Goal: Task Accomplishment & Management: Complete application form

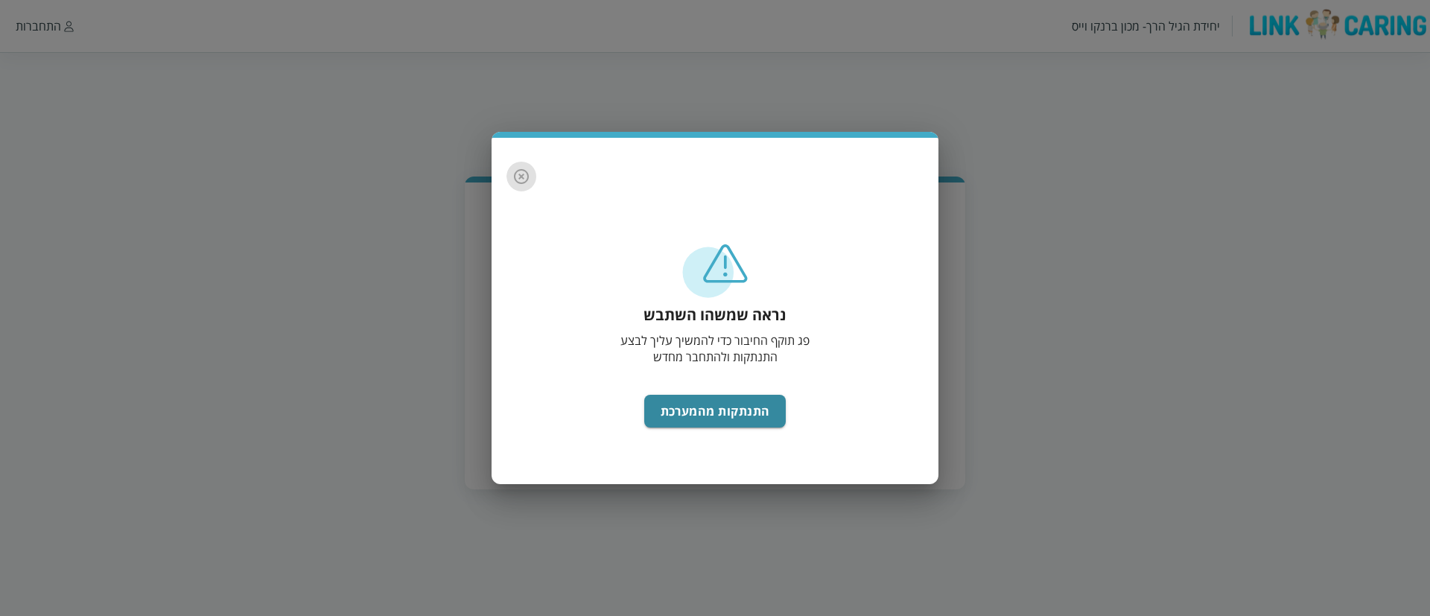
click at [524, 175] on icon "button" at bounding box center [521, 177] width 18 height 18
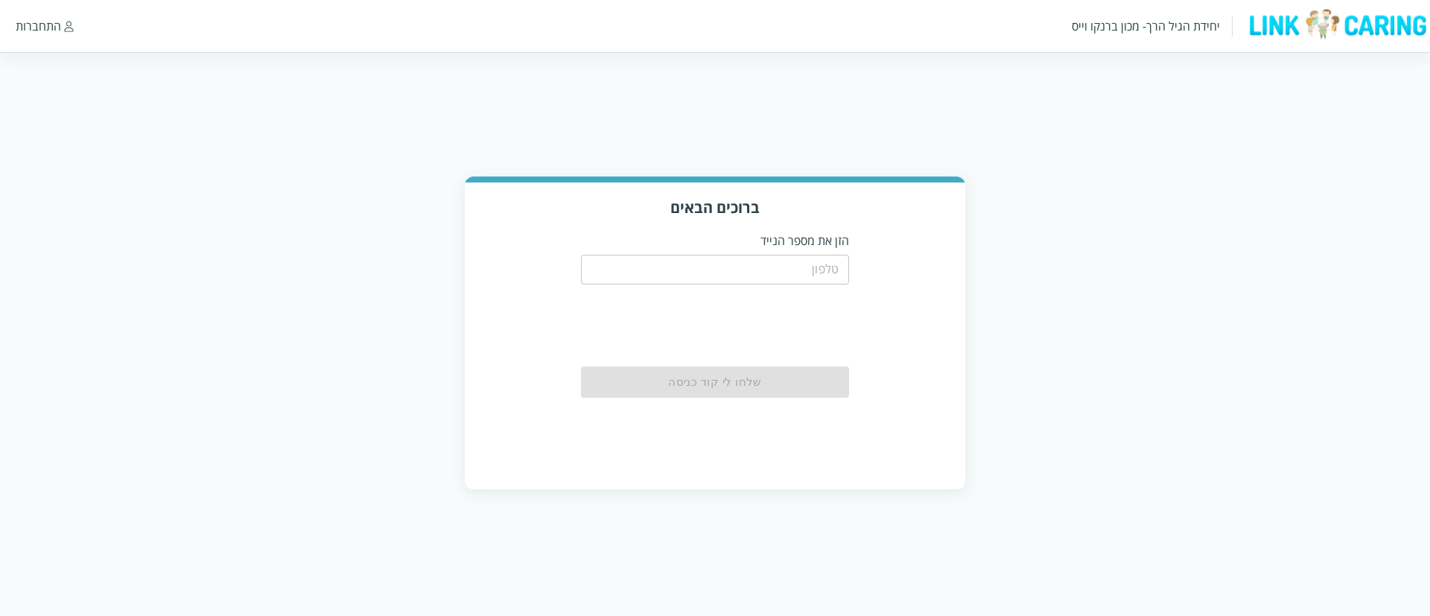
click at [696, 249] on div "​" at bounding box center [715, 268] width 268 height 39
click at [718, 267] on input "tel" at bounding box center [715, 270] width 268 height 30
type input "0587811111"
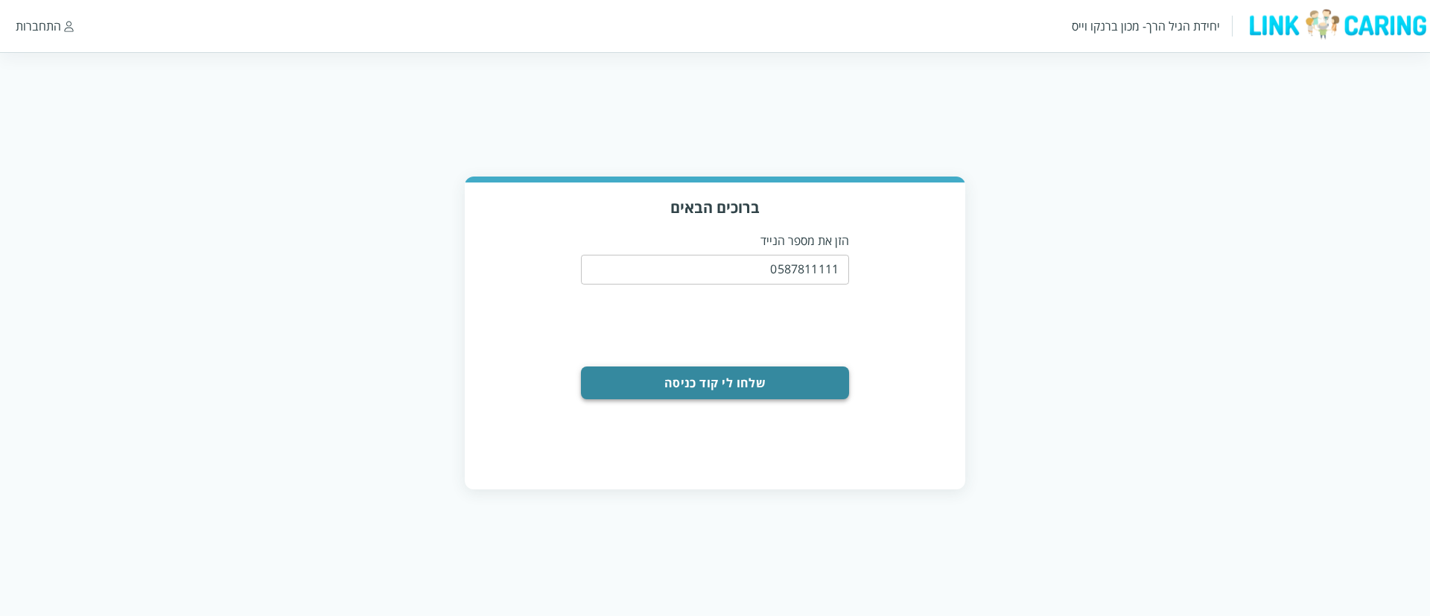
click at [716, 381] on button "שלחו לי קוד כניסה" at bounding box center [715, 382] width 268 height 33
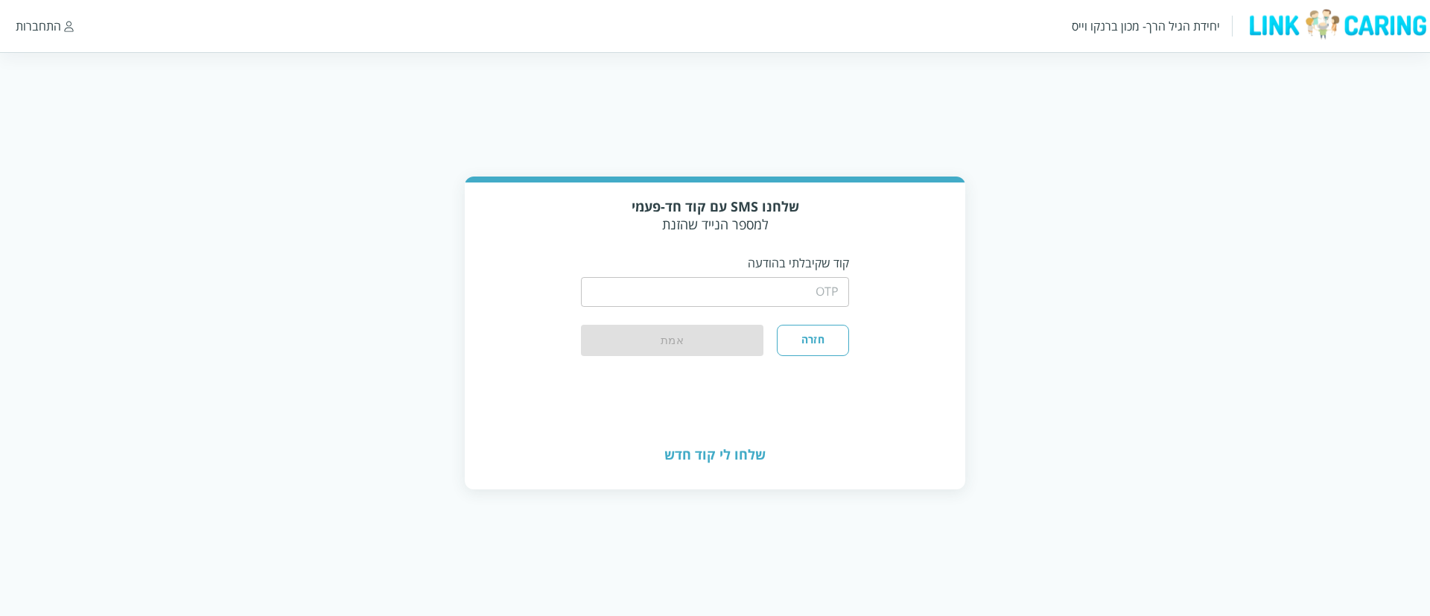
click at [753, 291] on input "string" at bounding box center [715, 292] width 268 height 30
type input "1234"
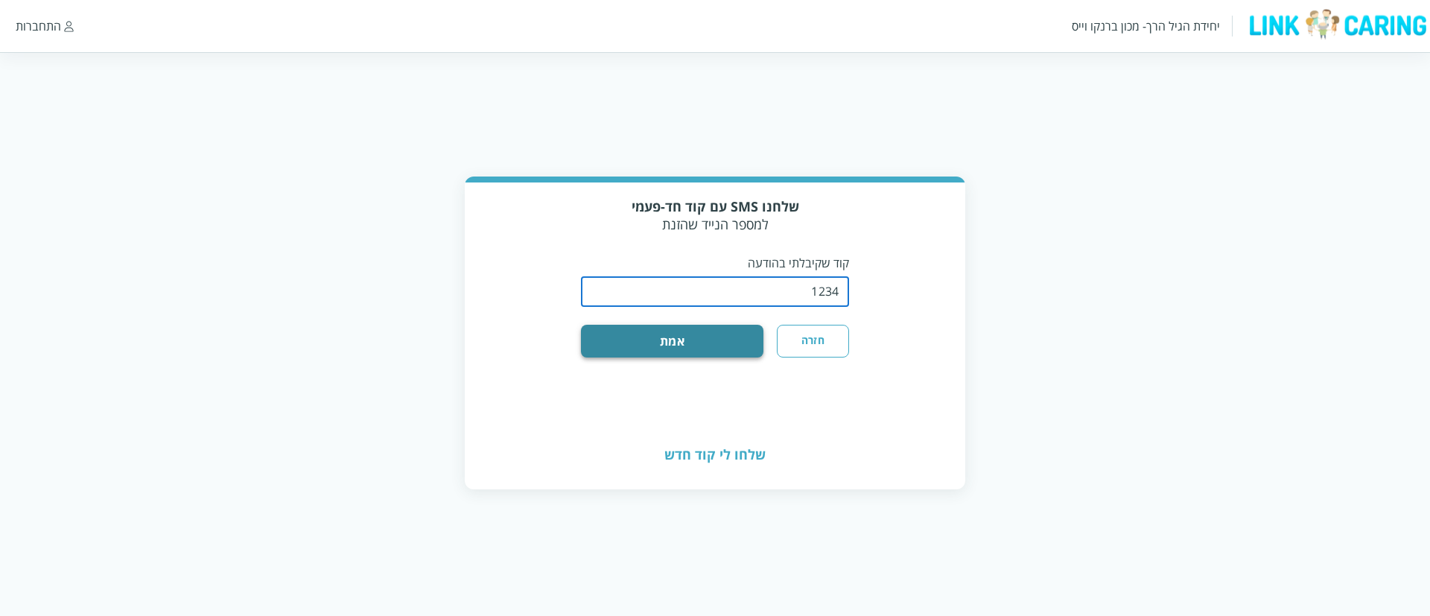
click at [724, 341] on button "אמת" at bounding box center [672, 341] width 182 height 33
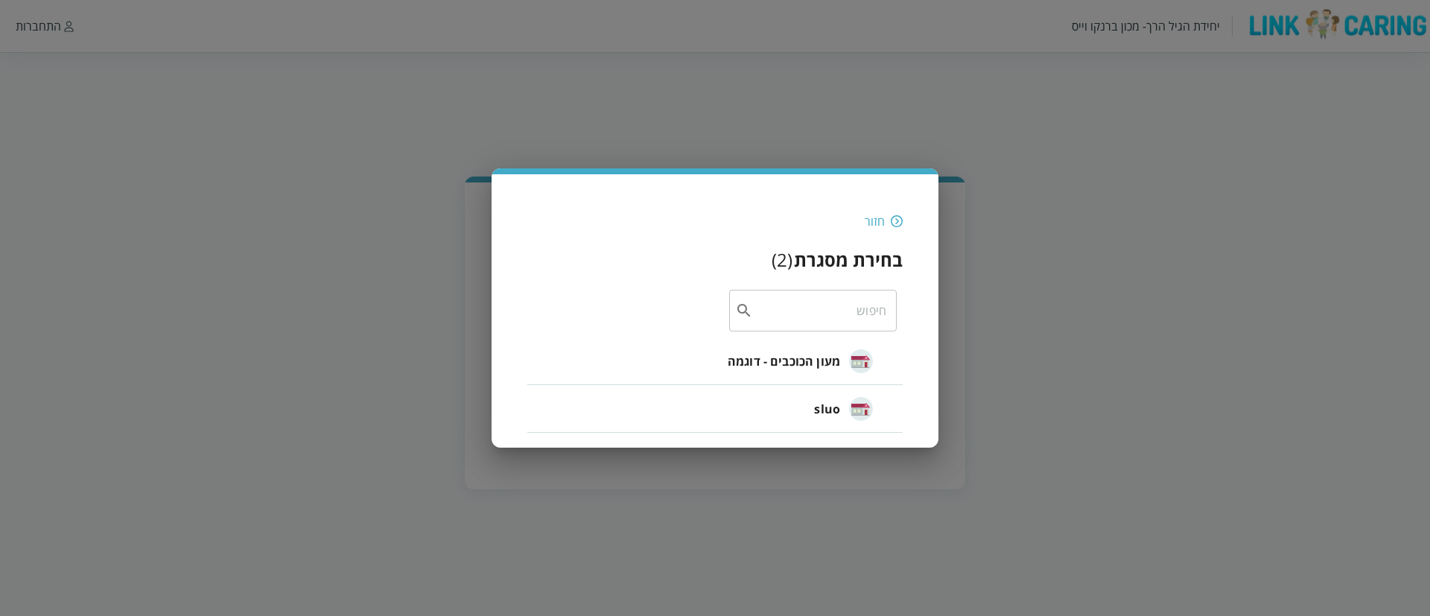
click at [893, 222] on img at bounding box center [897, 220] width 12 height 13
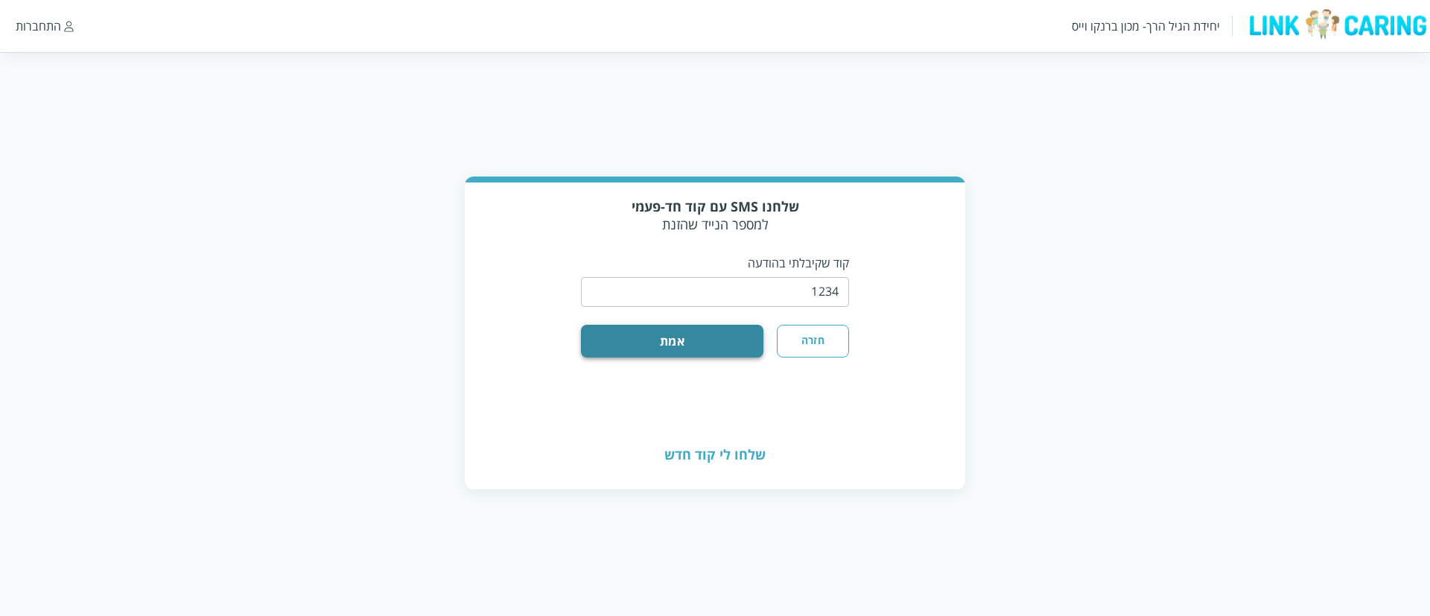
click at [697, 341] on button "אמת" at bounding box center [672, 341] width 182 height 33
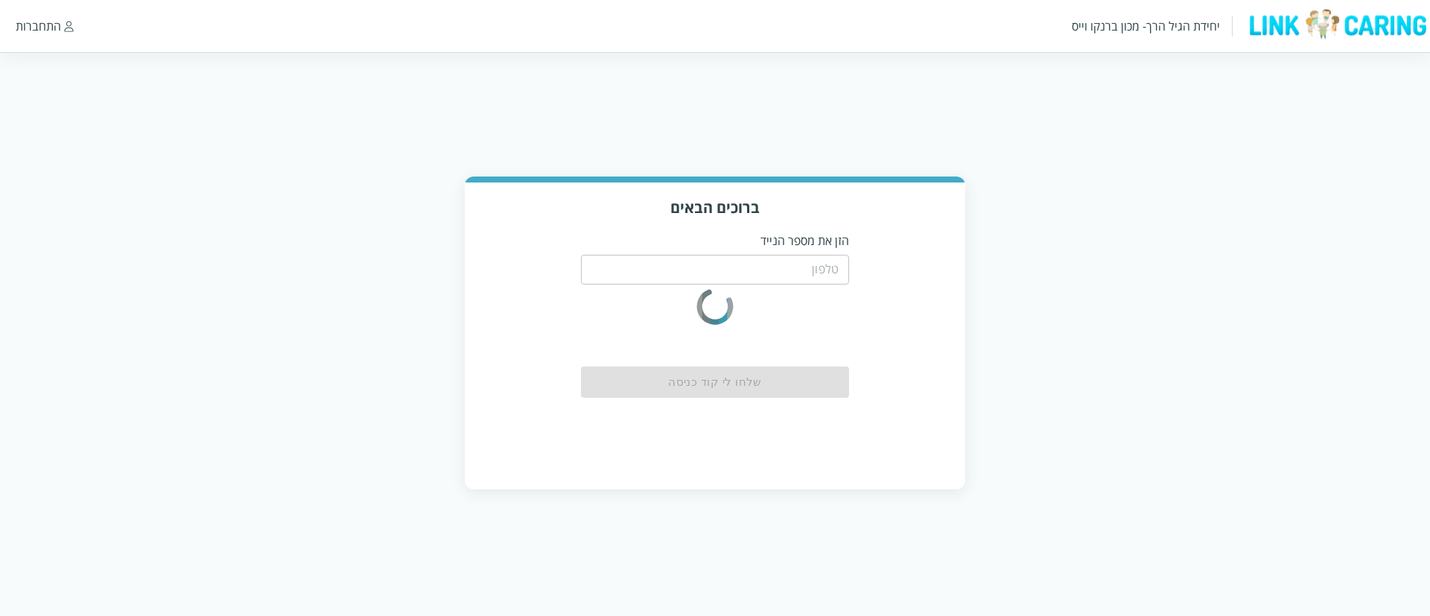
click at [812, 273] on input "tel" at bounding box center [715, 270] width 268 height 30
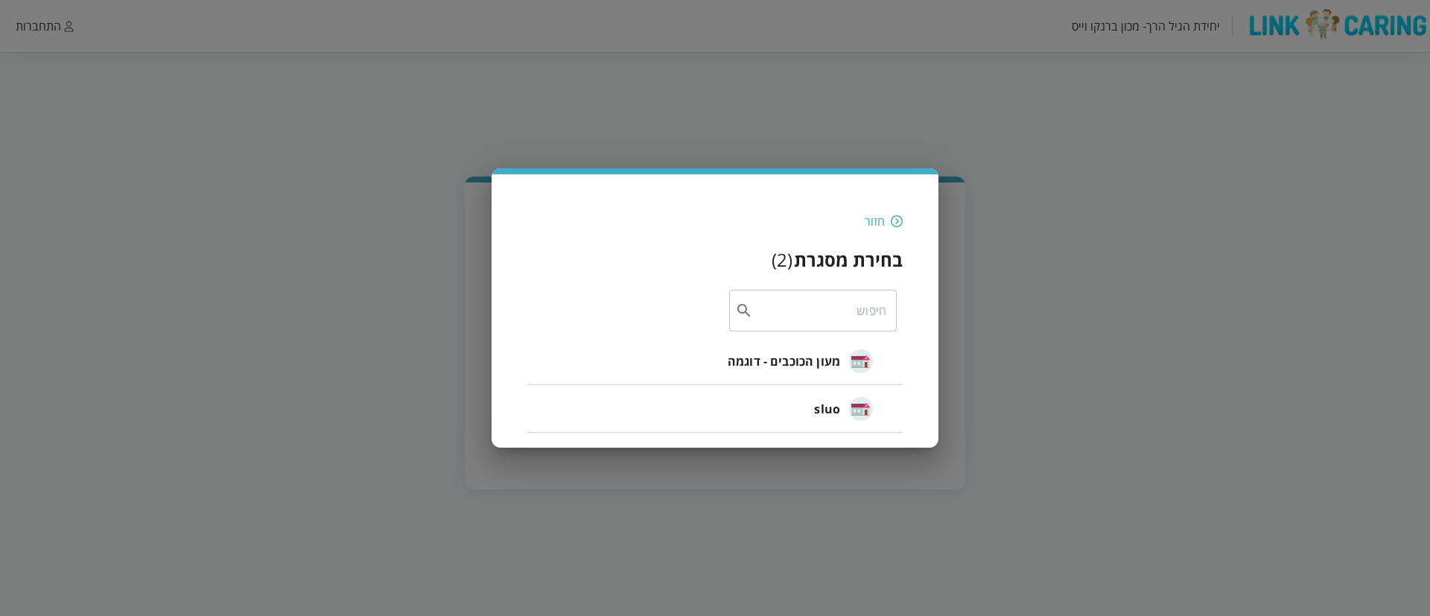
click at [899, 217] on img at bounding box center [897, 220] width 12 height 13
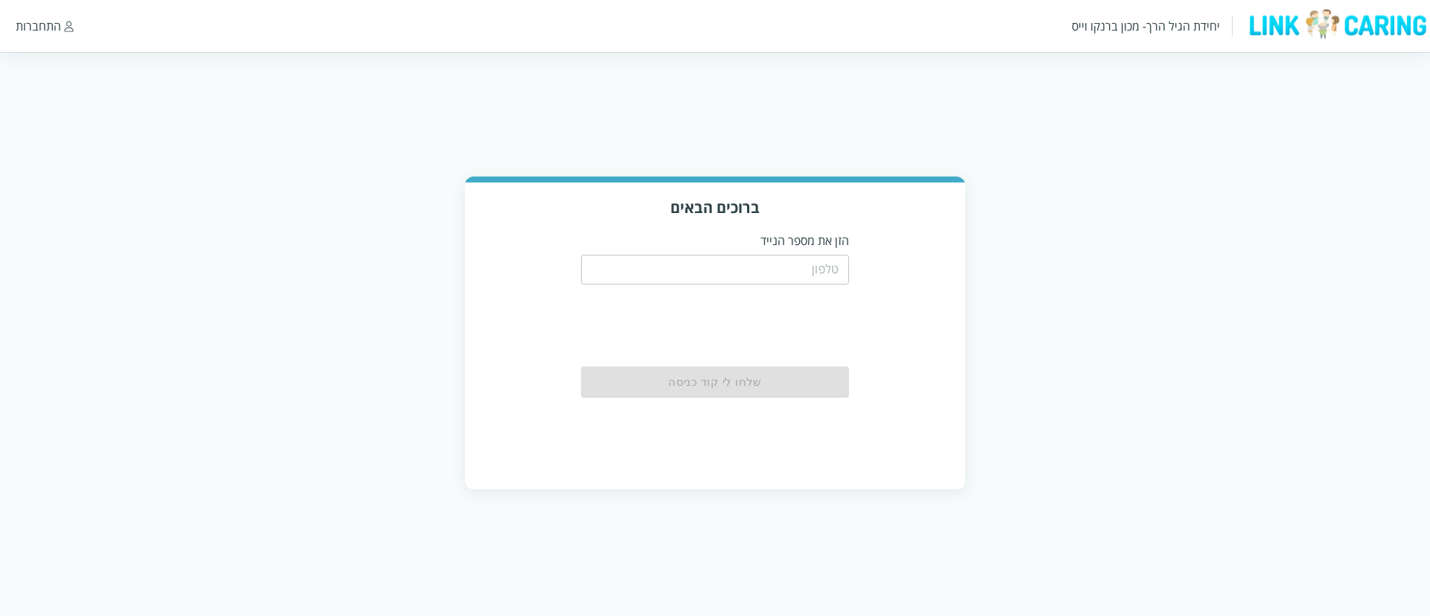
click at [57, 19] on div "התחברות" at bounding box center [38, 26] width 45 height 16
click at [673, 270] on input "tel" at bounding box center [715, 270] width 268 height 30
type input "0508805134"
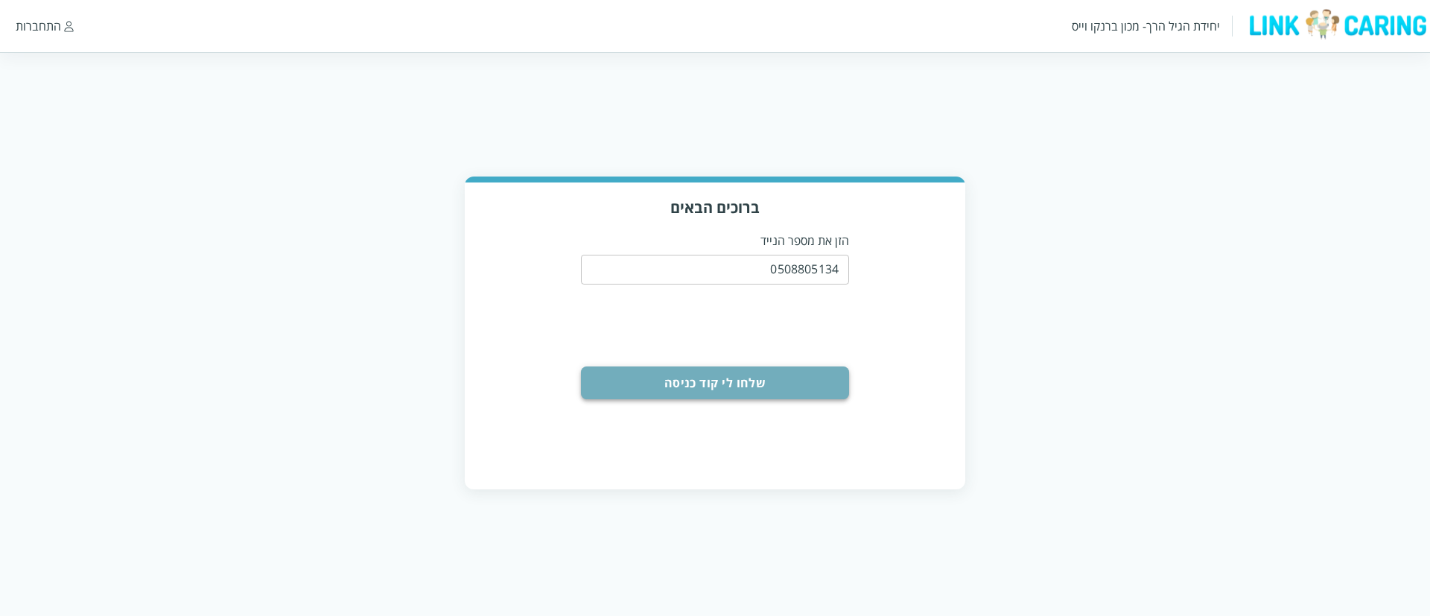
click at [696, 383] on button "שלחו לי קוד כניסה" at bounding box center [715, 382] width 268 height 33
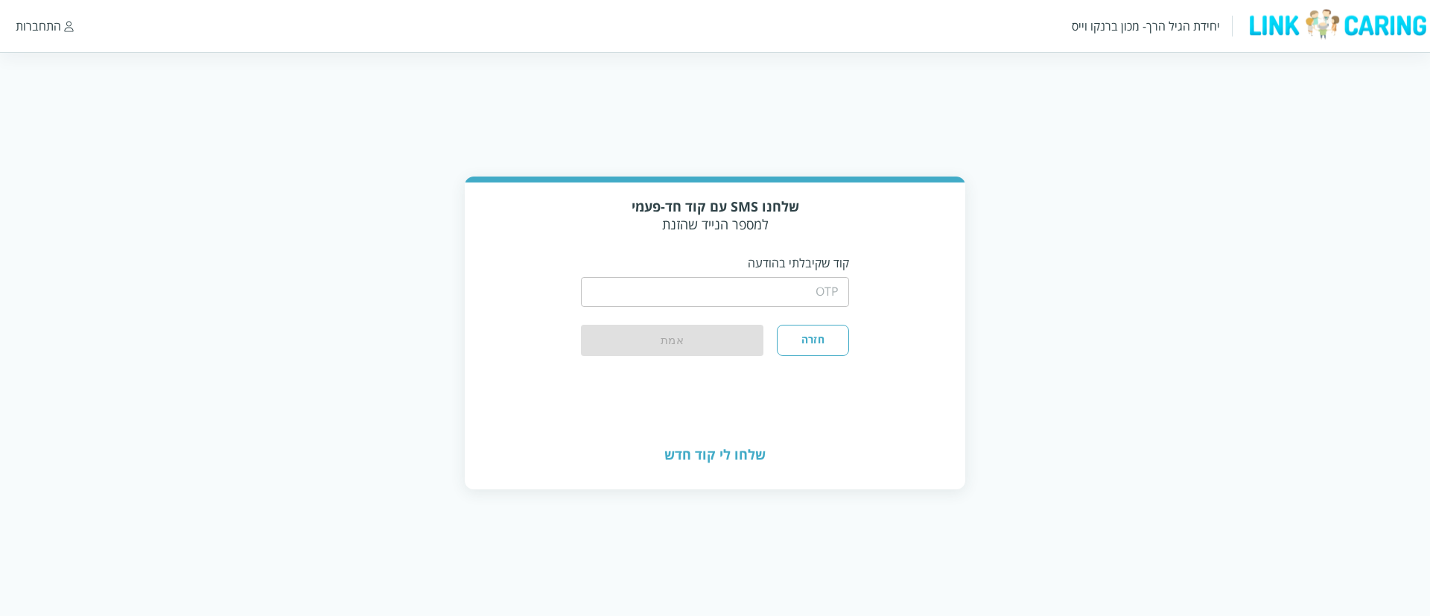
click at [811, 298] on input "string" at bounding box center [715, 292] width 268 height 30
type input "1234"
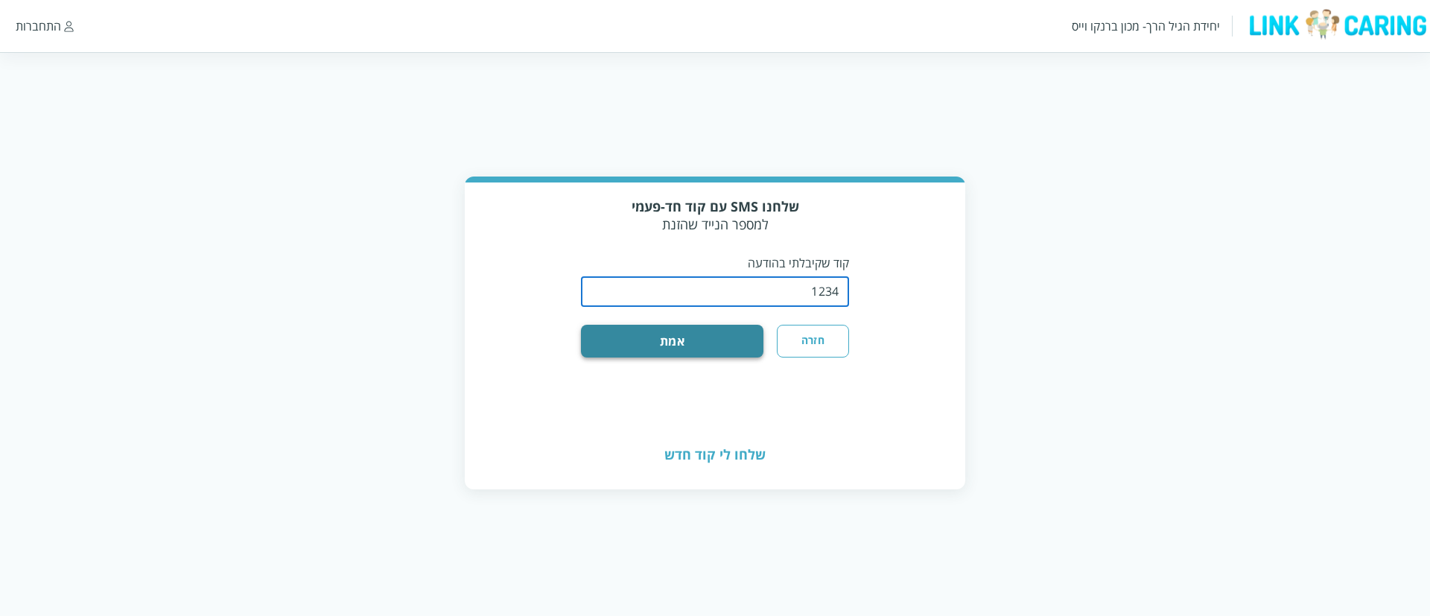
click at [725, 340] on button "אמת" at bounding box center [672, 341] width 182 height 33
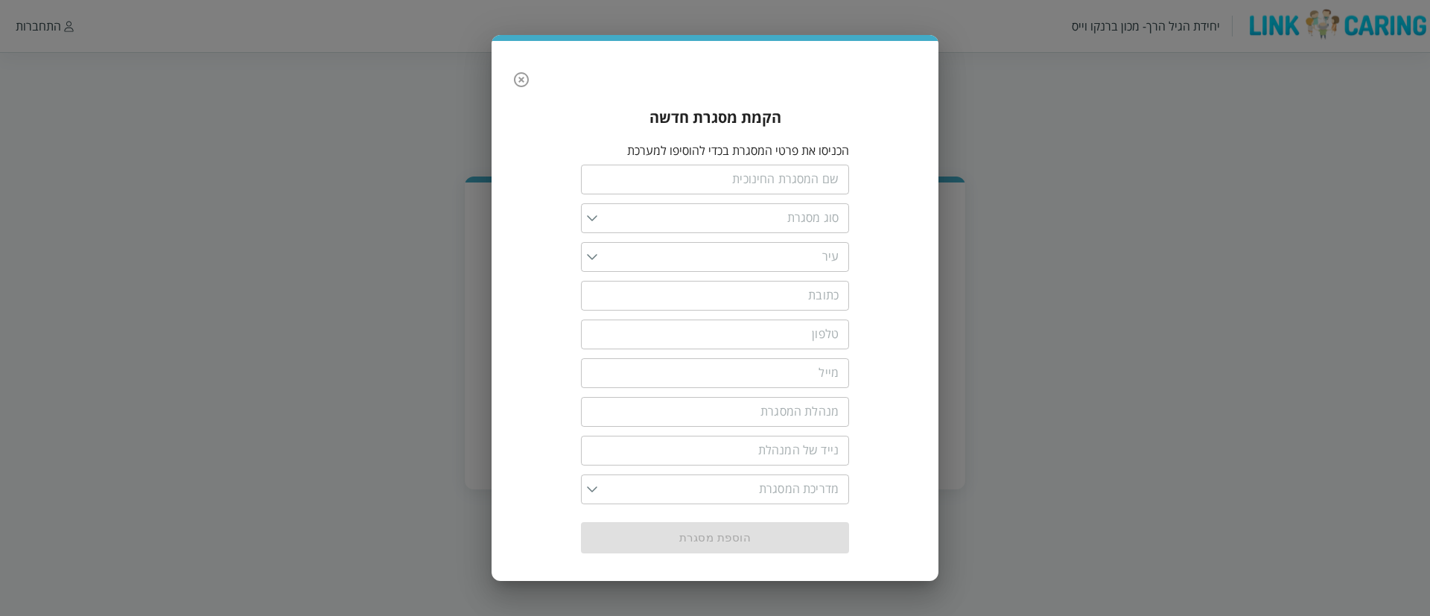
click at [821, 272] on div "​" at bounding box center [715, 255] width 268 height 39
click at [528, 85] on icon "button" at bounding box center [521, 80] width 18 height 18
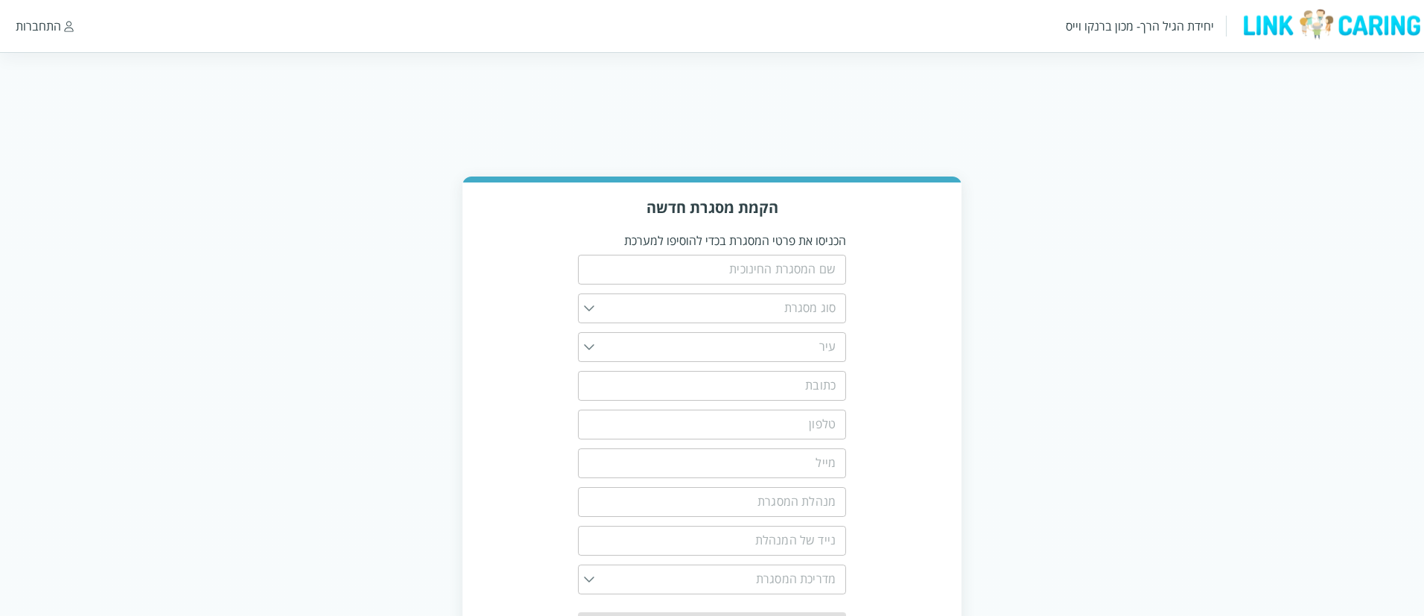
click at [105, 83] on html "יחידת הגיל הרך- מכון ברנקו וייס התחברות הקמת מסגרת חדשה הכניסו את פרטי המסגרת ב…" at bounding box center [712, 344] width 1424 height 688
click at [61, 22] on div "התחברות" at bounding box center [45, 26] width 58 height 16
click at [57, 26] on div "התחברות" at bounding box center [38, 26] width 45 height 16
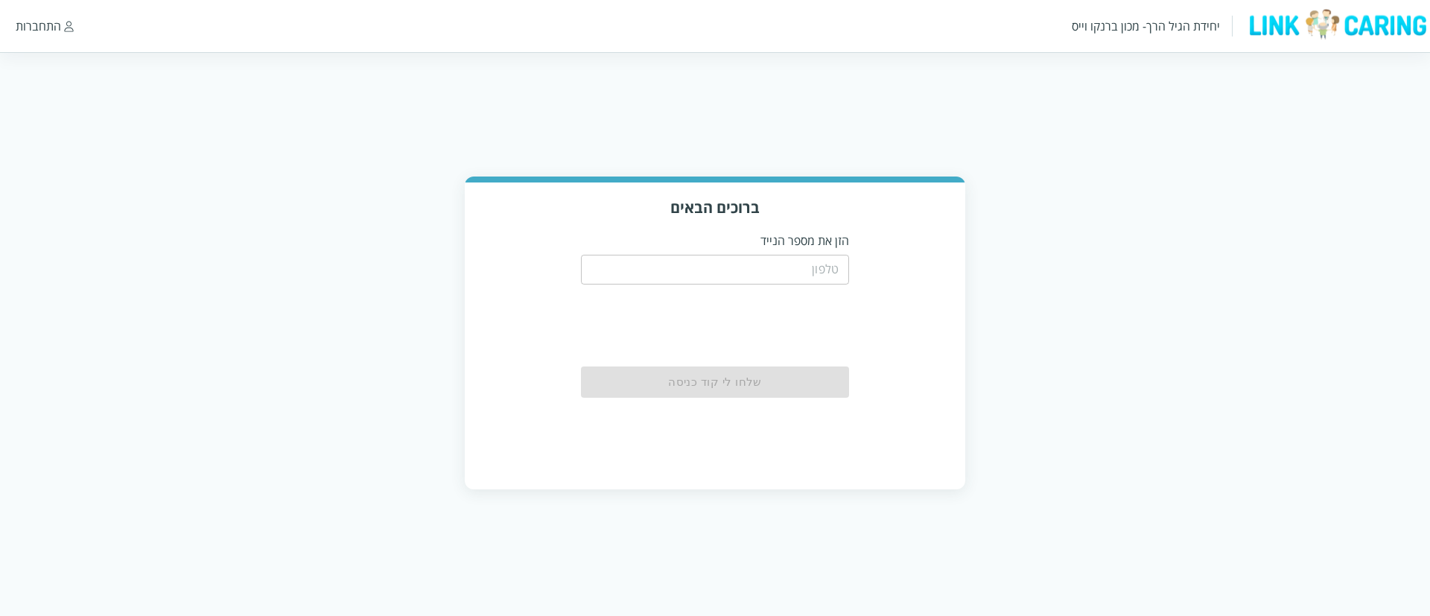
click at [785, 282] on input "tel" at bounding box center [715, 270] width 268 height 30
type input "0508805134"
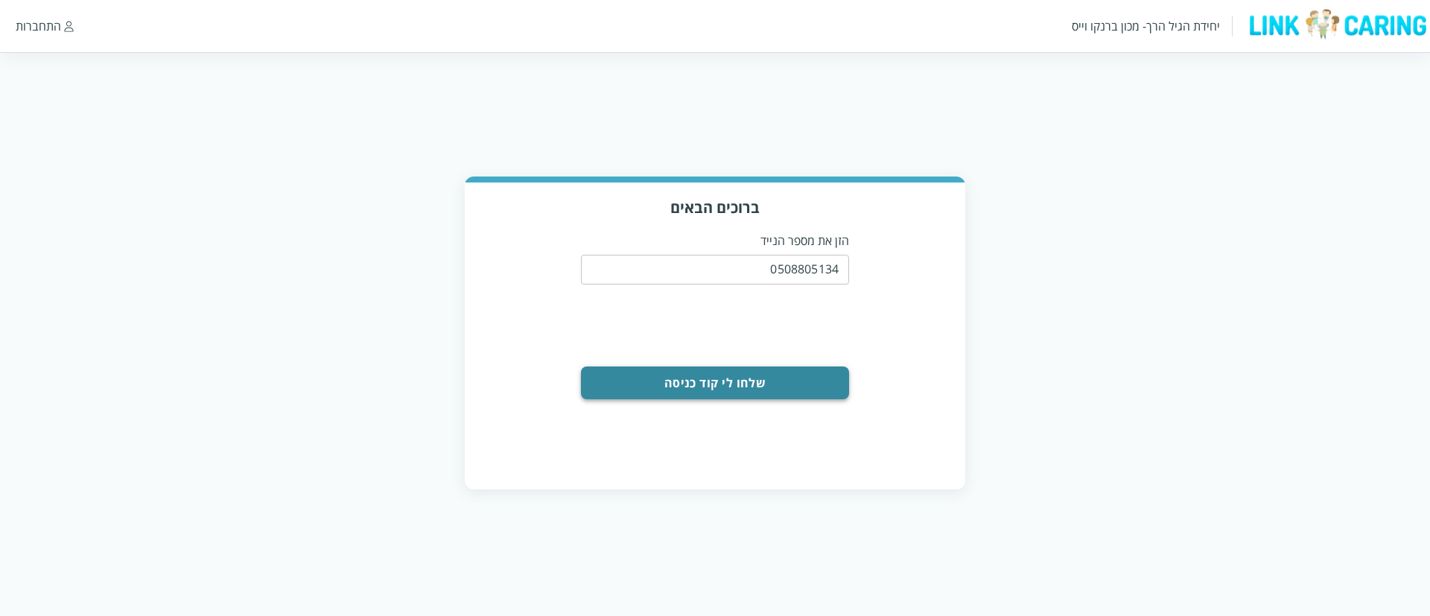
click at [752, 390] on button "שלחו לי קוד כניסה" at bounding box center [715, 382] width 268 height 33
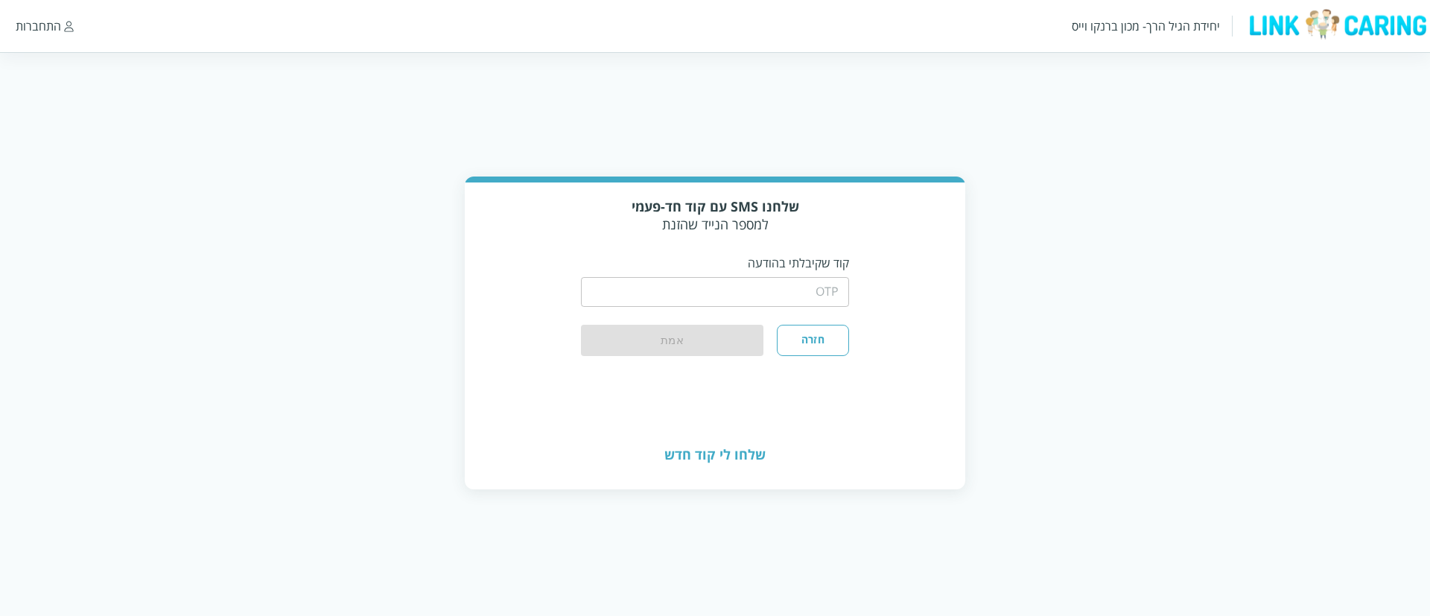
click at [658, 285] on input "string" at bounding box center [715, 292] width 268 height 30
type input "1234"
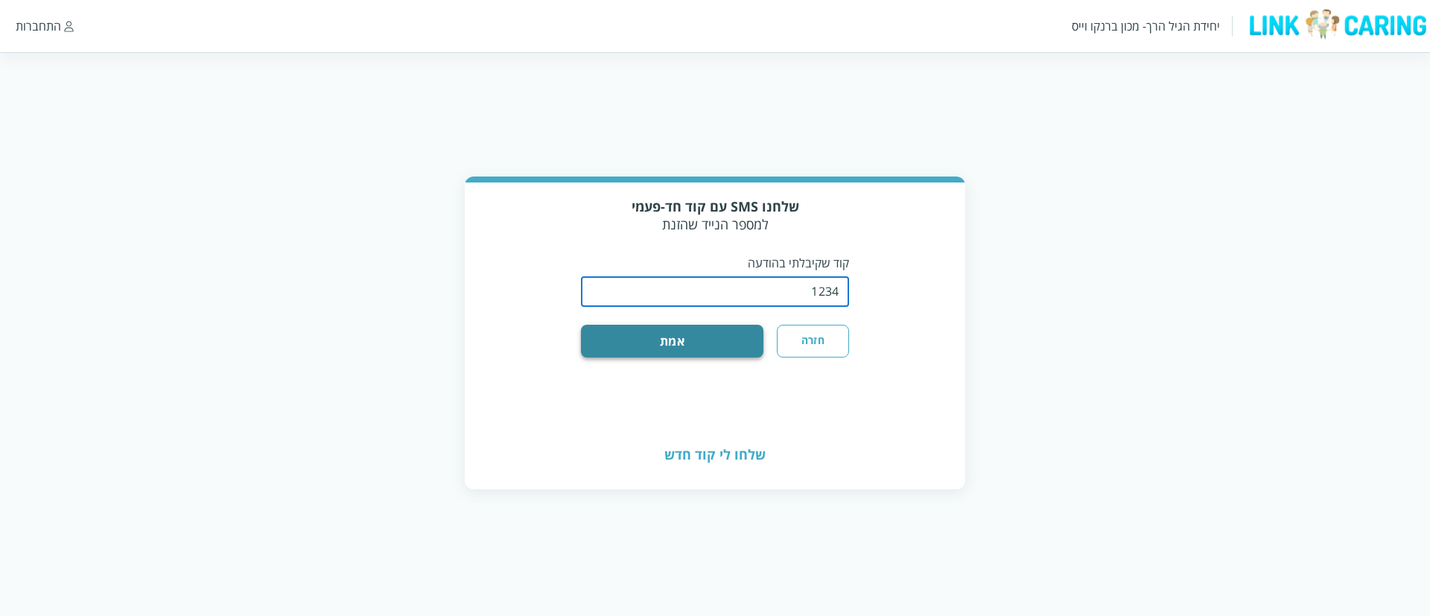
click at [678, 343] on button "אמת" at bounding box center [672, 341] width 182 height 33
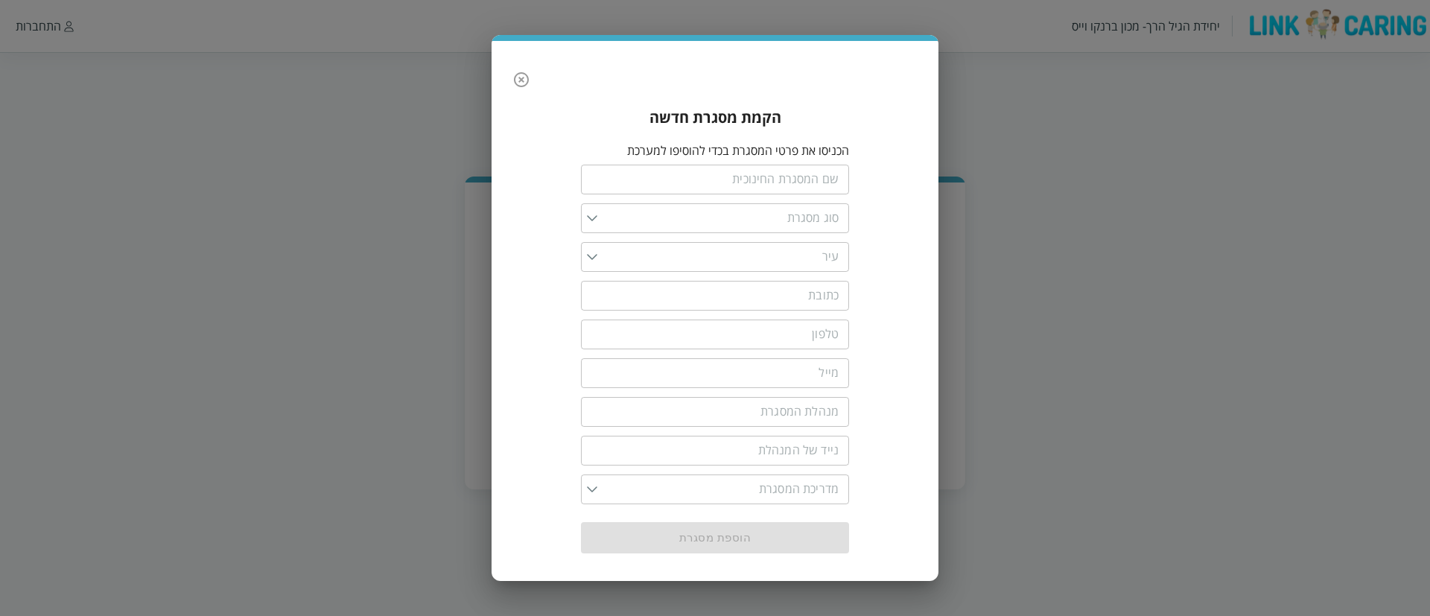
click at [518, 75] on icon "button" at bounding box center [521, 80] width 18 height 18
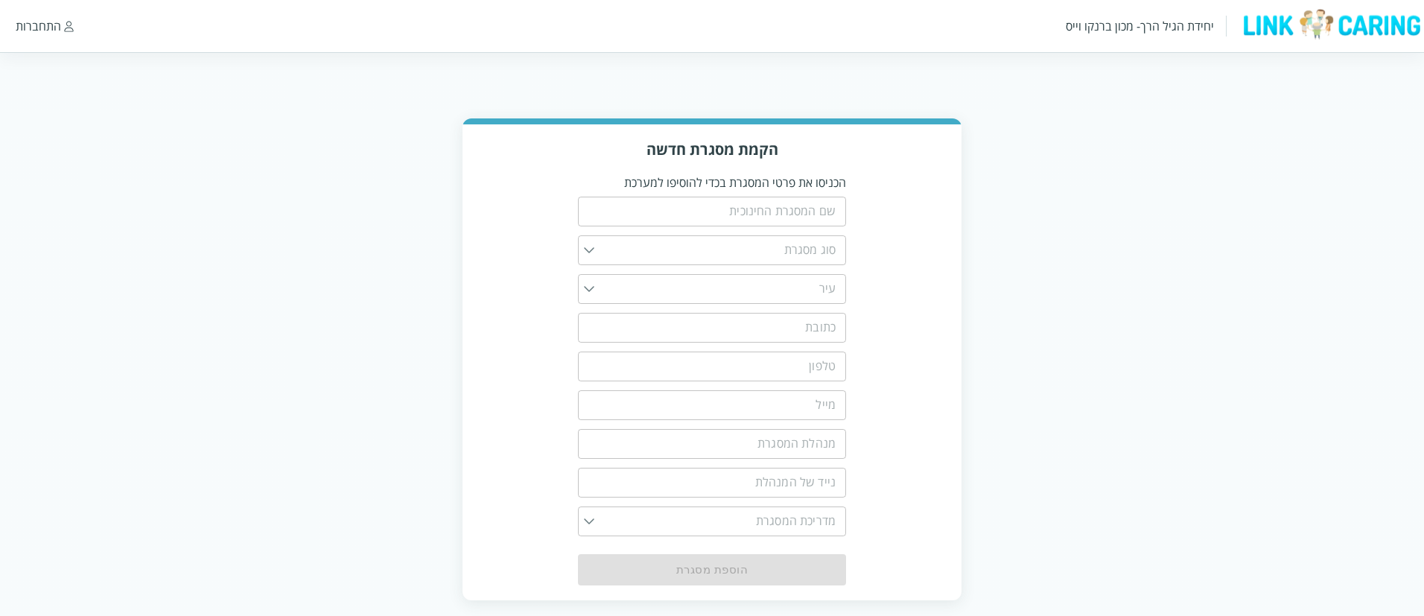
scroll to position [72, 0]
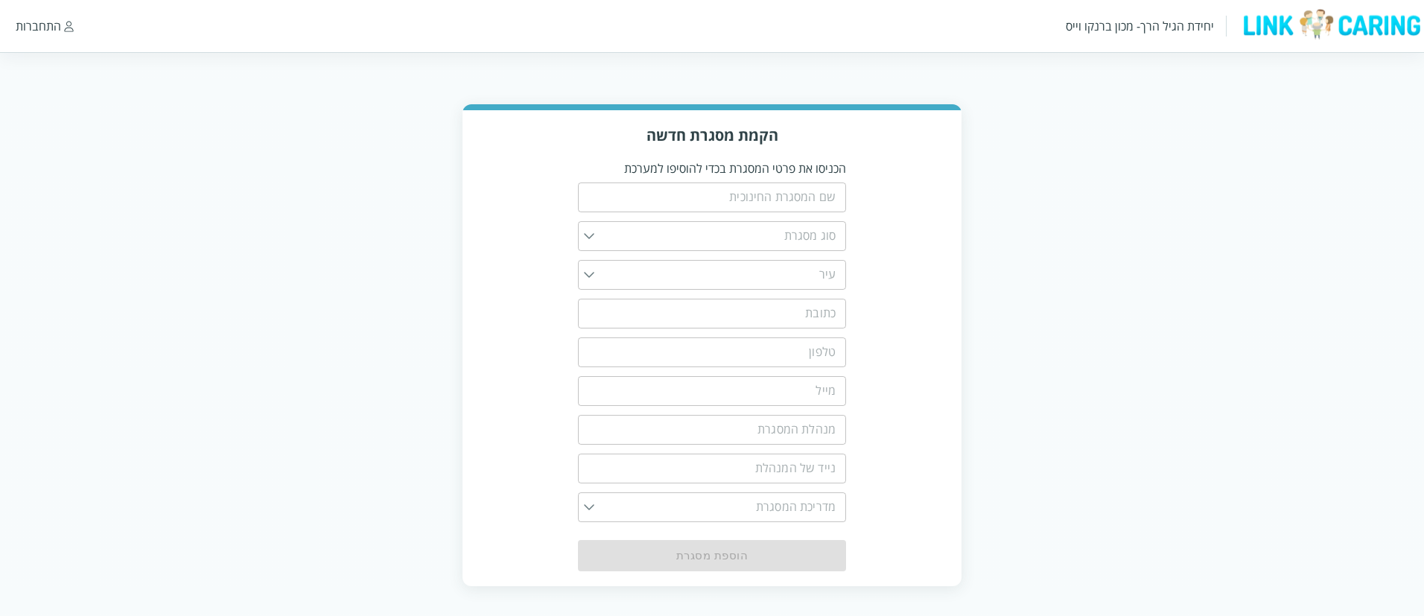
click at [232, 192] on div "הקמת מסגרת חדשה הכניסו את פרטי המסגרת בכדי להוסיפו למערכת ​ ​ ​ ​ ​ ​ ​ ​ ​ הוס…" at bounding box center [712, 345] width 1424 height 482
click at [248, 222] on div "הקמת מסגרת חדשה הכניסו את פרטי המסגרת בכדי להוסיפו למערכת ​ ​ ​ ​ ​ ​ ​ ​ ​ הוס…" at bounding box center [712, 346] width 1424 height 482
